Goal: Task Accomplishment & Management: Use online tool/utility

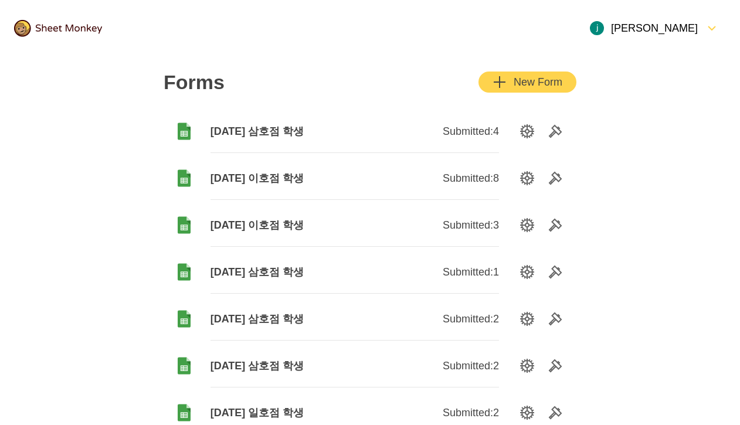
click at [504, 91] on button "New Form" at bounding box center [527, 82] width 98 height 21
click at [533, 80] on div "New Form" at bounding box center [527, 82] width 70 height 14
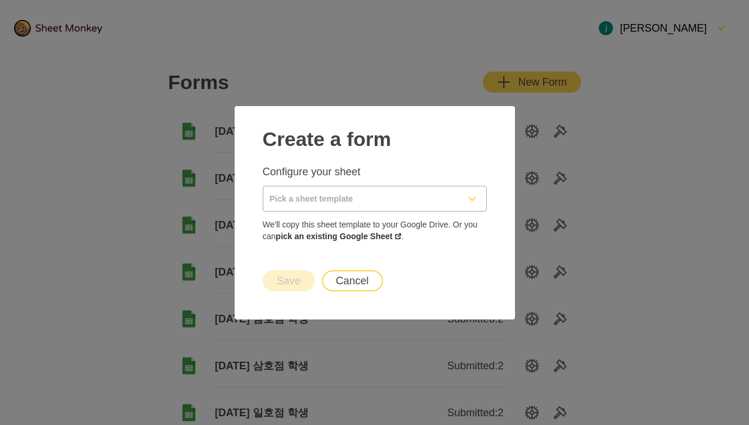
click at [434, 188] on input "Pick a sheet template" at bounding box center [360, 198] width 195 height 25
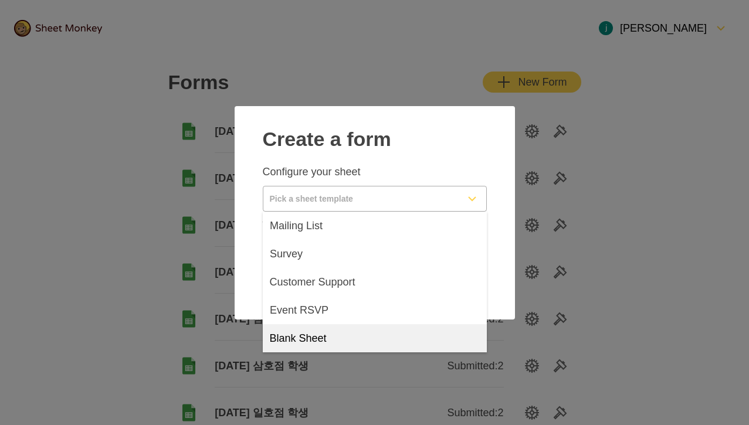
click at [363, 338] on div "Blank Sheet" at bounding box center [375, 338] width 224 height 28
type input "Blank Sheet"
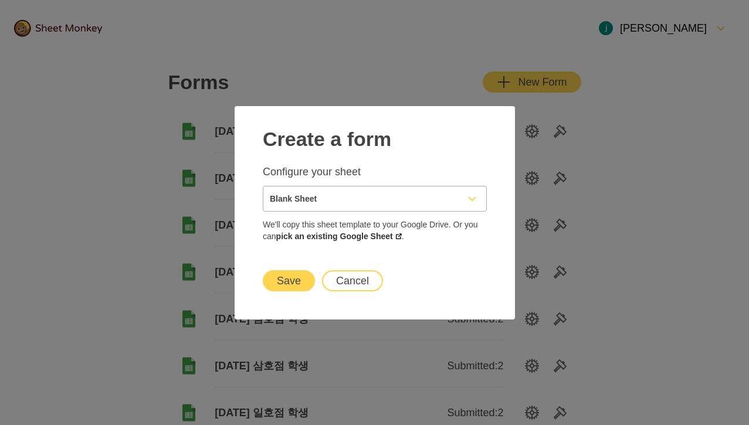
click at [302, 274] on button "Save" at bounding box center [289, 280] width 52 height 21
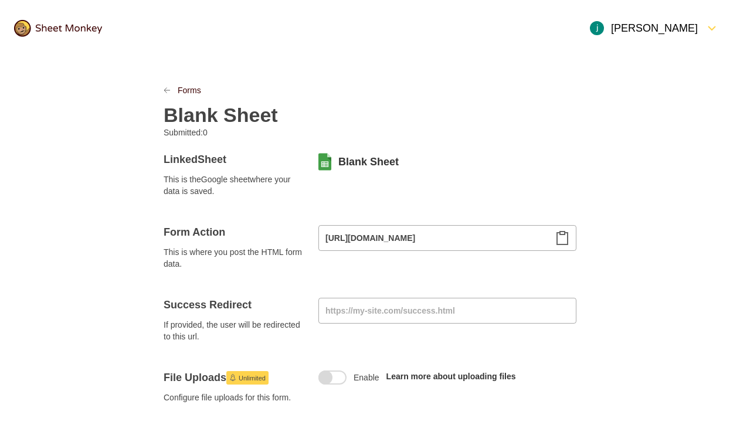
click at [246, 121] on h2 "Blank Sheet" at bounding box center [221, 114] width 114 height 23
click at [195, 120] on h2 "9/17" at bounding box center [183, 114] width 39 height 23
click at [561, 242] on icon "Clipboard" at bounding box center [562, 238] width 14 height 14
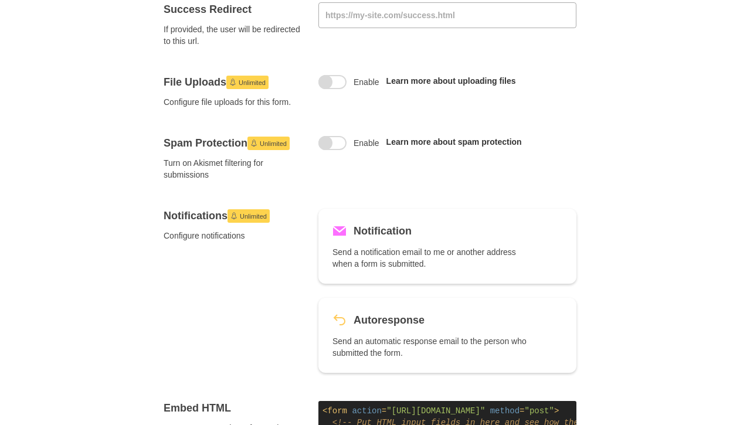
scroll to position [659, 0]
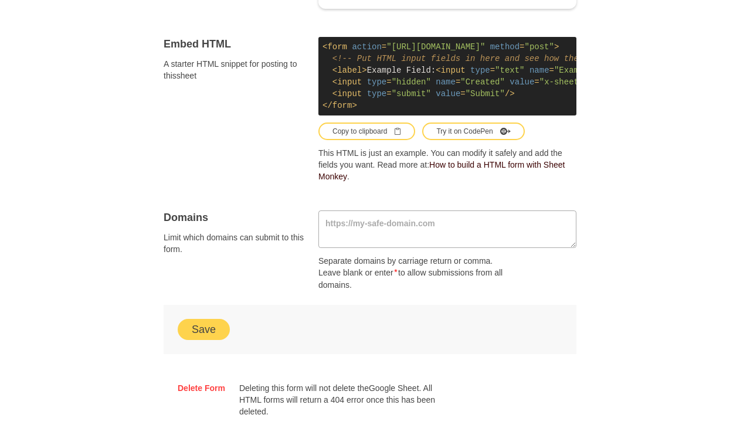
click at [213, 338] on button "Save" at bounding box center [204, 329] width 52 height 21
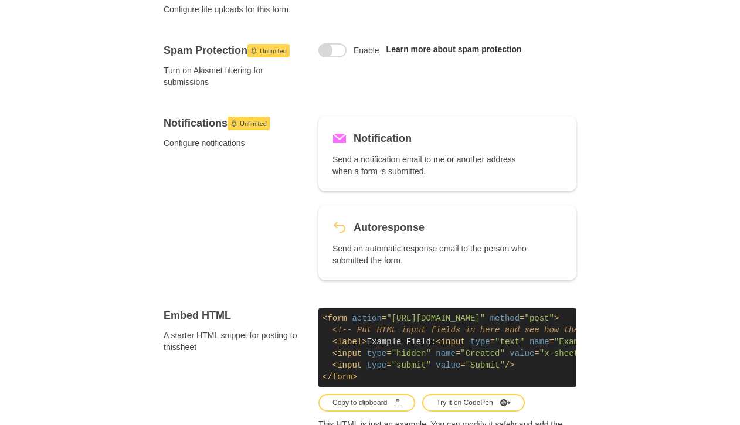
scroll to position [140, 0]
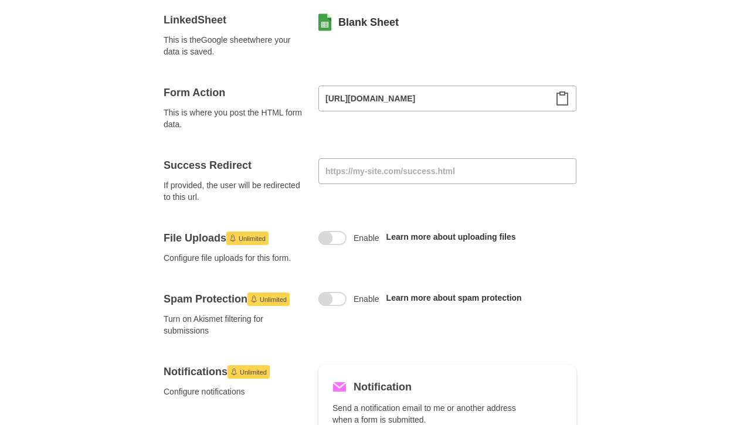
click at [561, 104] on icon "Clipboard" at bounding box center [562, 98] width 11 height 13
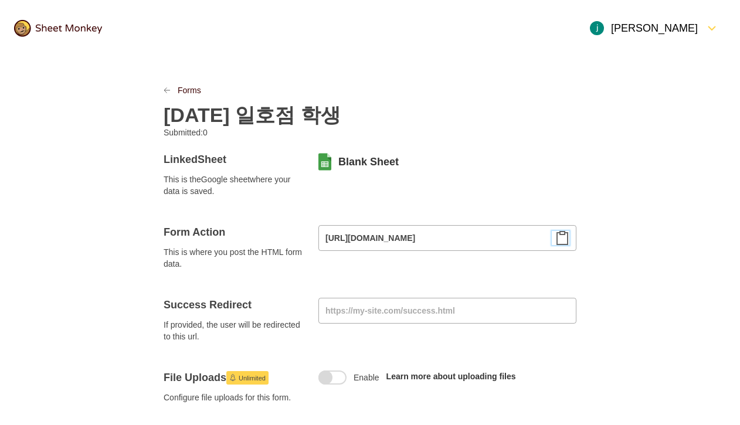
click at [324, 115] on h2 "9/17/2025 일호점 학생" at bounding box center [252, 114] width 177 height 23
copy h2 "9/17/2025 일호점 학생"
click at [358, 162] on link "Blank Sheet" at bounding box center [368, 162] width 60 height 14
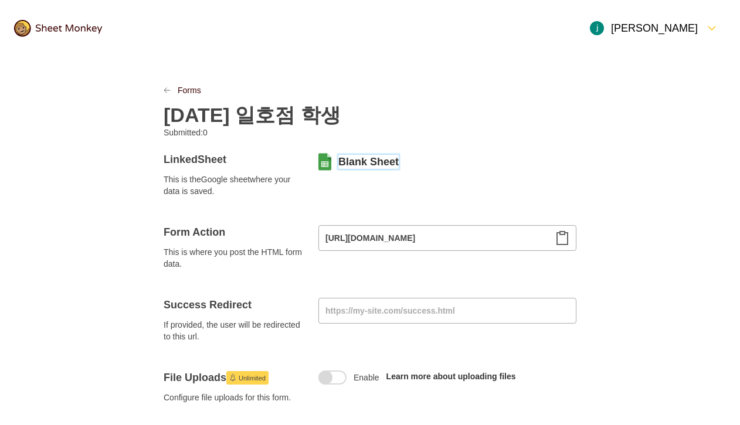
click at [77, 30] on img at bounding box center [58, 28] width 88 height 17
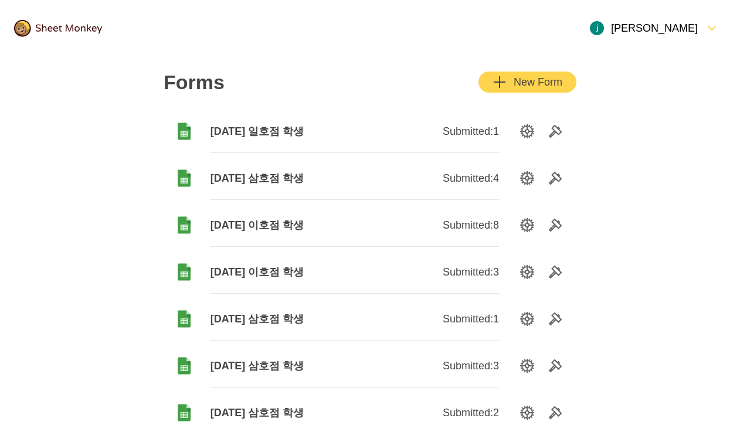
click at [543, 85] on div "New Form" at bounding box center [527, 82] width 70 height 14
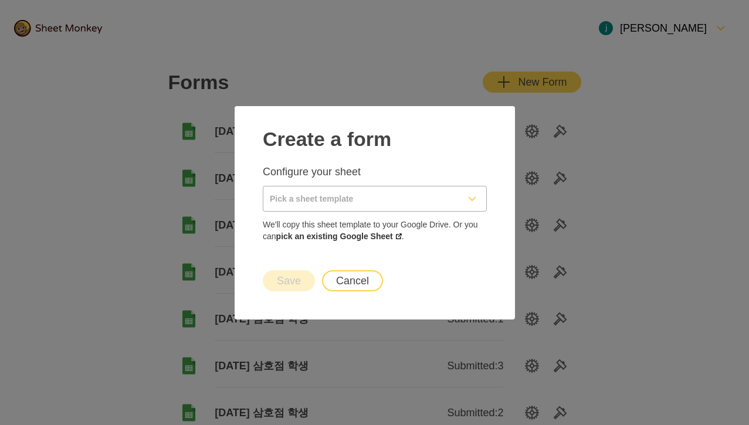
click at [462, 200] on div "Pick a sheet template" at bounding box center [374, 198] width 223 height 25
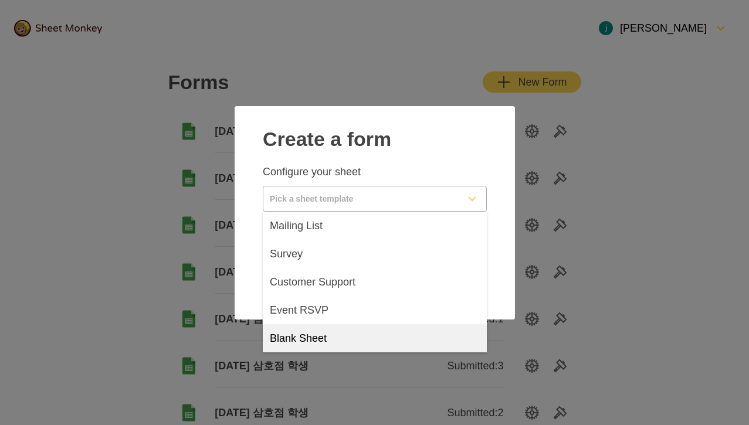
click at [348, 342] on div "Blank Sheet" at bounding box center [375, 338] width 224 height 28
type input "Blank Sheet"
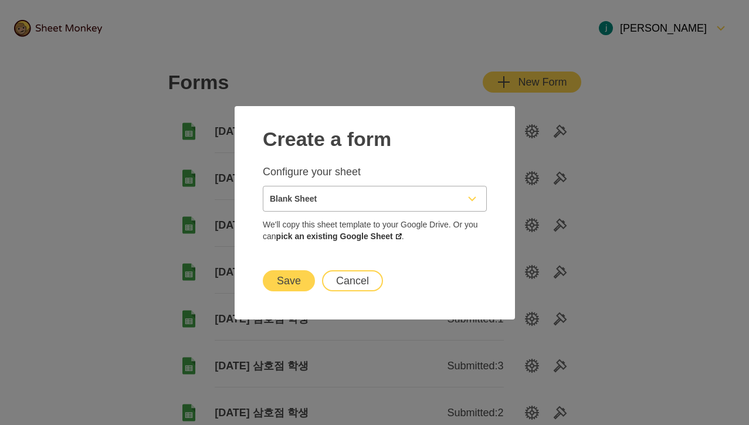
click at [298, 287] on button "Save" at bounding box center [289, 280] width 52 height 21
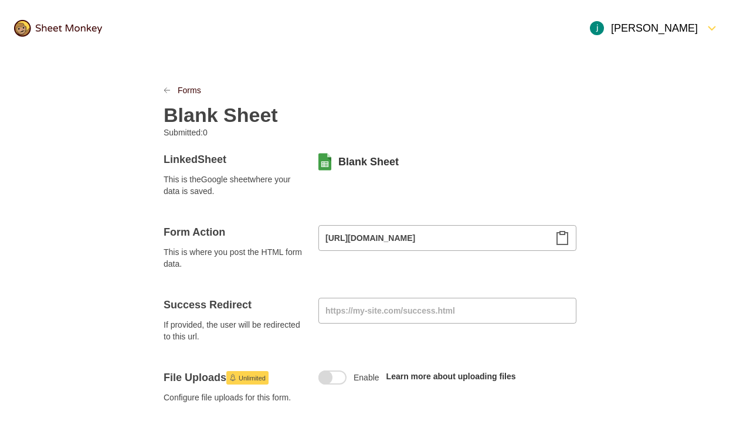
click at [216, 117] on h2 "Blank Sheet" at bounding box center [221, 114] width 114 height 23
click at [568, 241] on icon "Clipboard" at bounding box center [562, 238] width 14 height 14
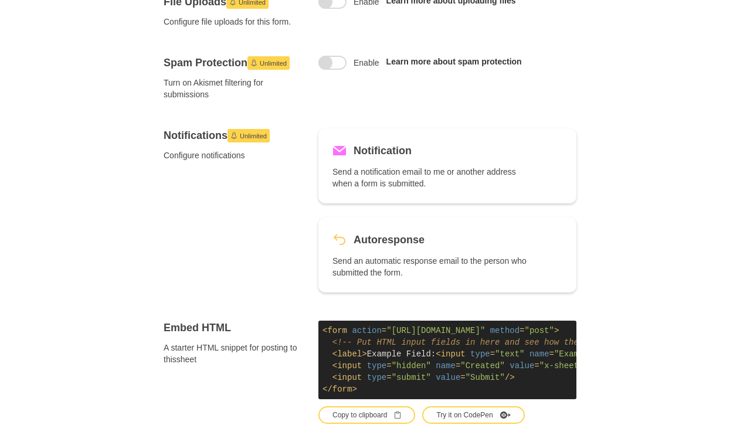
scroll to position [743, 0]
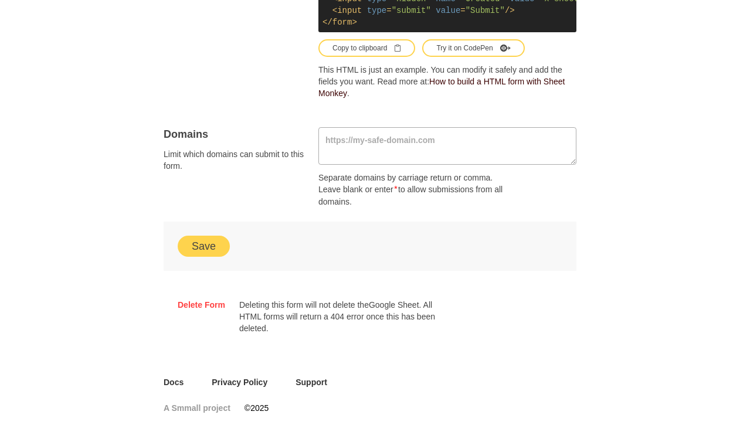
click at [217, 257] on button "Save" at bounding box center [204, 246] width 52 height 21
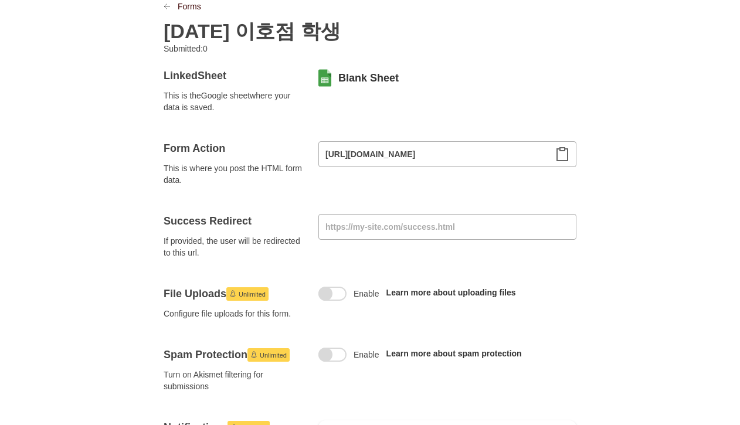
click at [335, 76] on div at bounding box center [334, 78] width 7 height 19
click at [341, 76] on link "Blank Sheet" at bounding box center [368, 78] width 60 height 14
click at [234, 23] on h2 "9/12/2025 이호점 학생" at bounding box center [252, 30] width 177 height 23
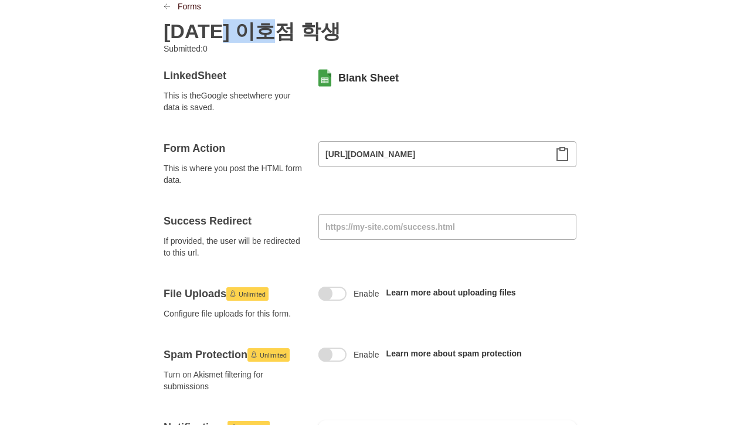
copy h2 "9/12/2025 이호점 학생"
click at [559, 161] on input "https://api.sheetmonkey.io/form/9Tsfnr6DzChFBGXDquHb2N" at bounding box center [447, 154] width 258 height 26
click at [562, 155] on icon "Clipboard" at bounding box center [562, 154] width 14 height 14
